Goal: Navigation & Orientation: Find specific page/section

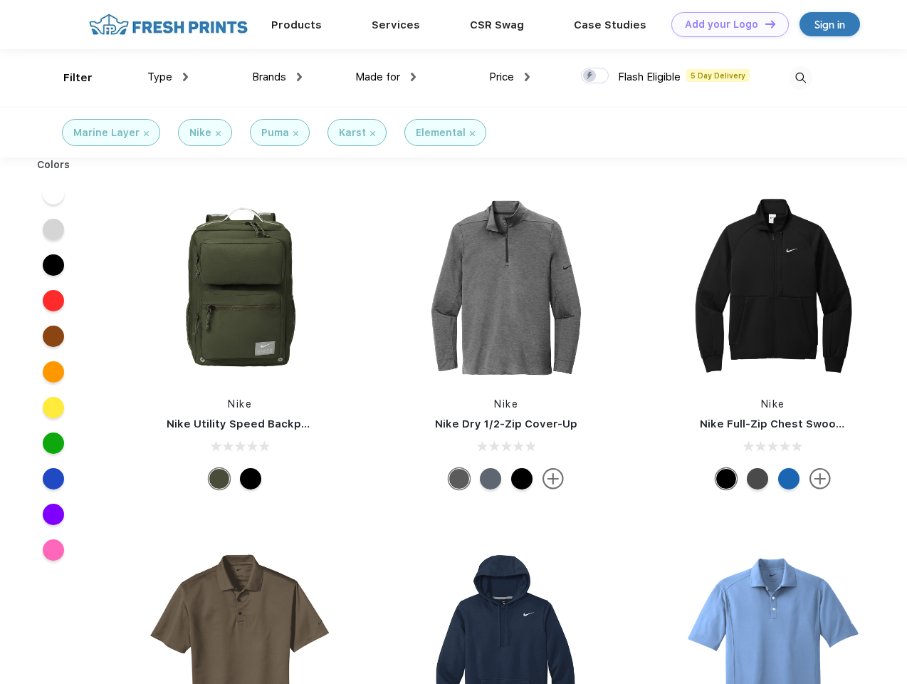
click at [725, 24] on link "Add your Logo Design Tool" at bounding box center [729, 24] width 117 height 25
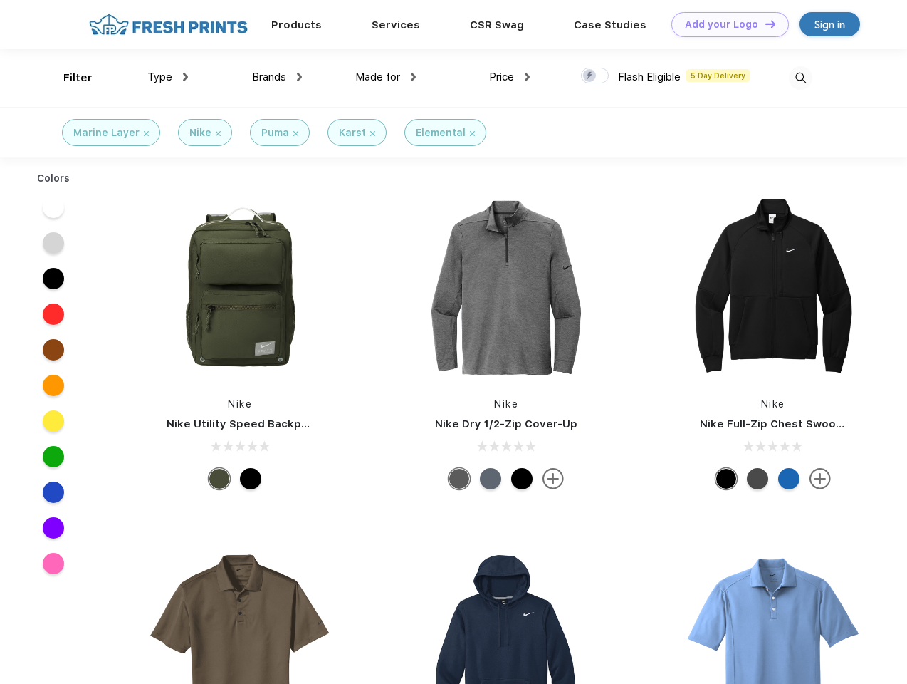
click at [0, 0] on div "Design Tool" at bounding box center [0, 0] width 0 height 0
click at [764, 23] on link "Add your Logo Design Tool" at bounding box center [729, 24] width 117 height 25
click at [68, 78] on div "Filter" at bounding box center [77, 78] width 29 height 16
click at [168, 77] on span "Type" at bounding box center [159, 76] width 25 height 13
click at [277, 77] on span "Brands" at bounding box center [269, 76] width 34 height 13
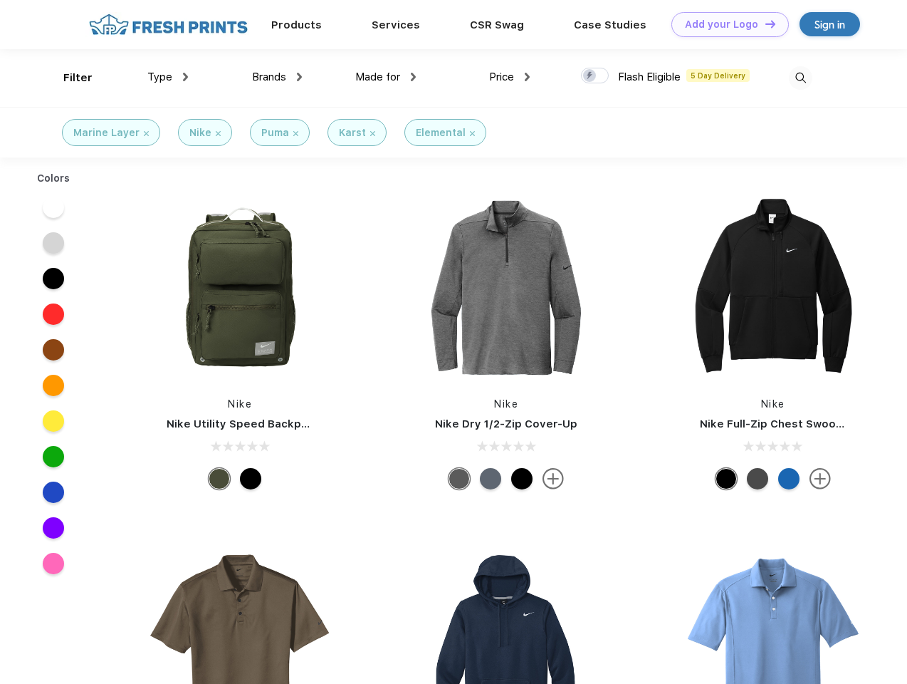
click at [386, 77] on span "Made for" at bounding box center [377, 76] width 45 height 13
click at [510, 77] on span "Price" at bounding box center [501, 76] width 25 height 13
click at [595, 76] on div at bounding box center [595, 76] width 28 height 16
click at [590, 76] on input "checkbox" at bounding box center [585, 71] width 9 height 9
click at [800, 78] on img at bounding box center [800, 77] width 23 height 23
